Goal: Find specific page/section: Find specific page/section

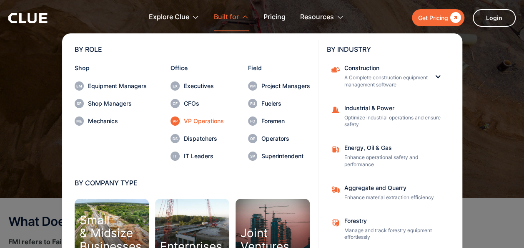
click at [195, 116] on link "VP Operations" at bounding box center [196, 120] width 53 height 9
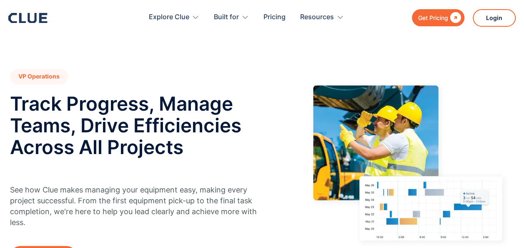
click at [195, 116] on h2 "Track Progress, Manage Teams, Drive Efficiencies Across All Projects" at bounding box center [144, 125] width 269 height 65
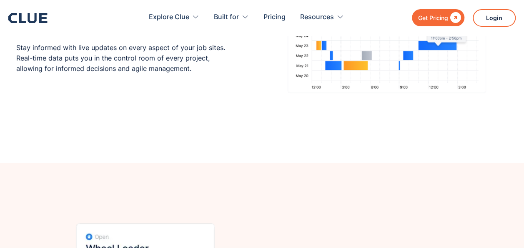
scroll to position [1195, 0]
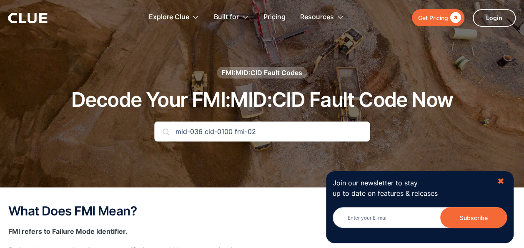
click at [500, 178] on div "✖" at bounding box center [500, 181] width 7 height 10
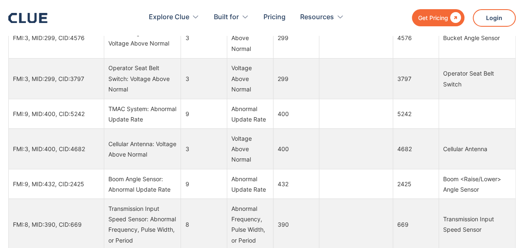
scroll to position [565, 0]
